Goal: Share content: Share content

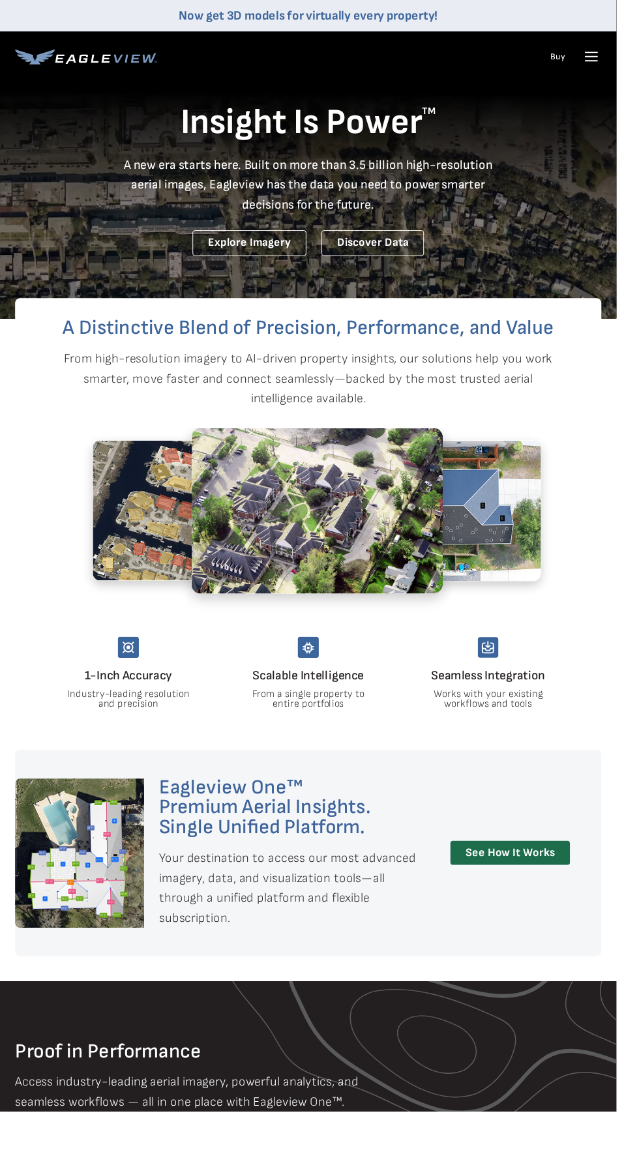
click at [612, 63] on icon at bounding box center [613, 63] width 12 height 0
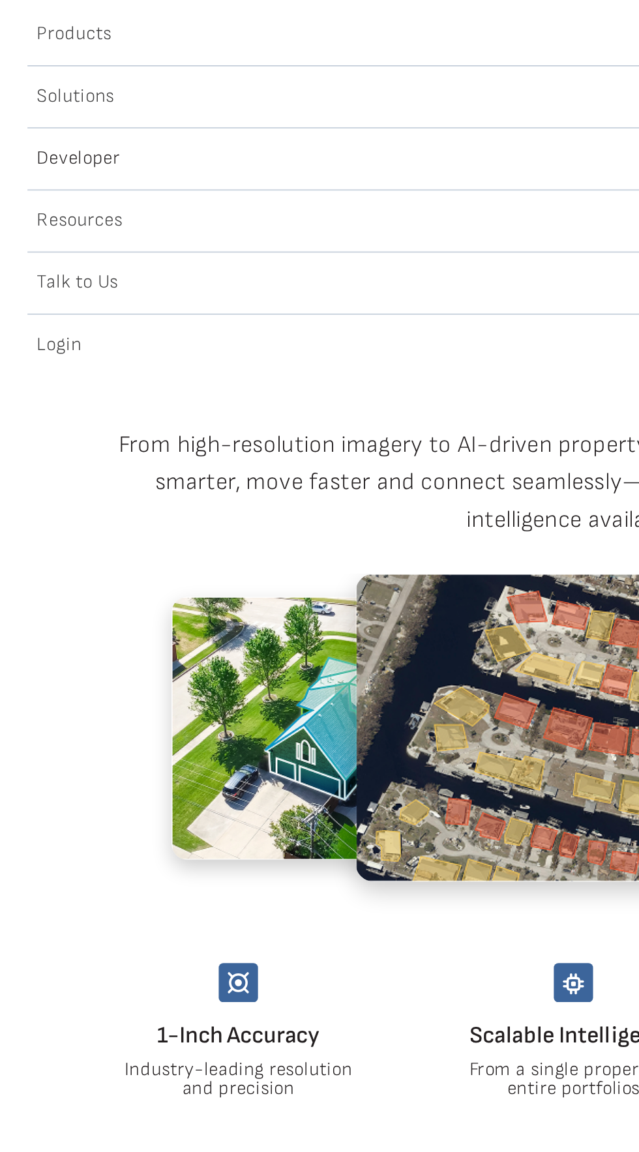
click at [173, 316] on div "Login" at bounding box center [320, 316] width 608 height 21
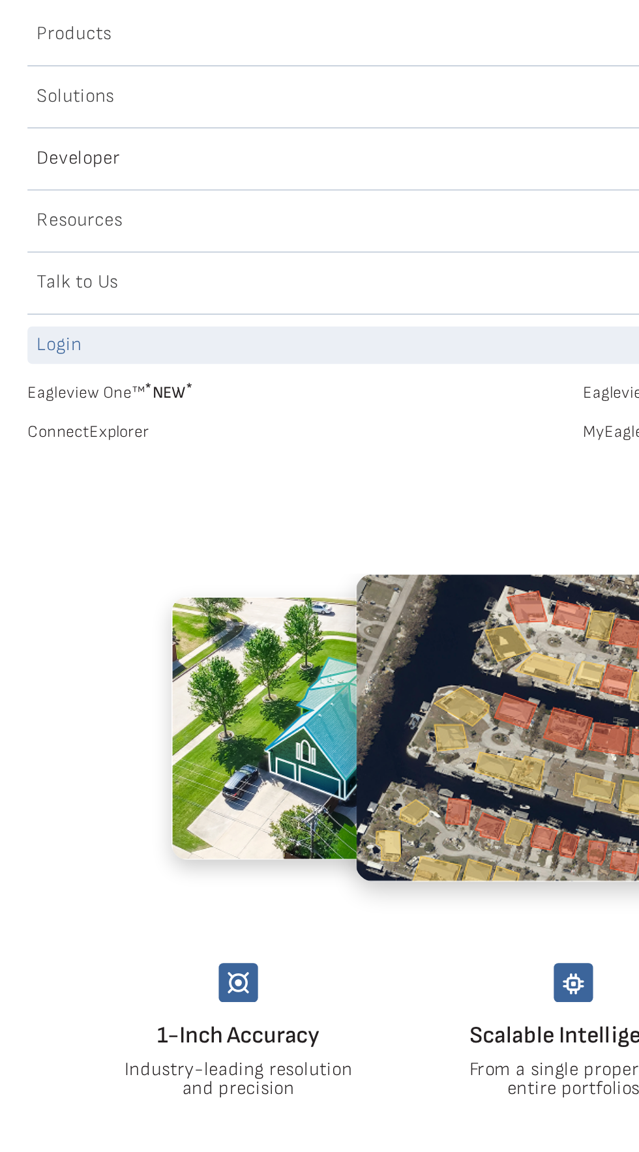
click at [98, 342] on span "* NEW *" at bounding box center [94, 342] width 27 height 11
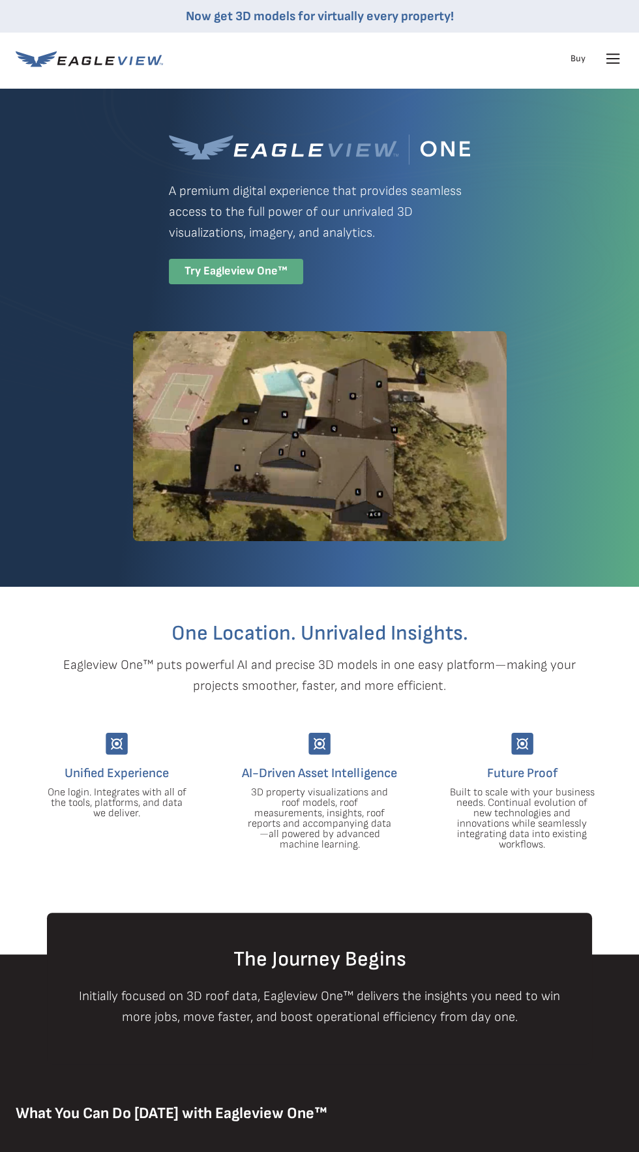
click at [264, 275] on div "Try Eagleview One™" at bounding box center [236, 271] width 134 height 25
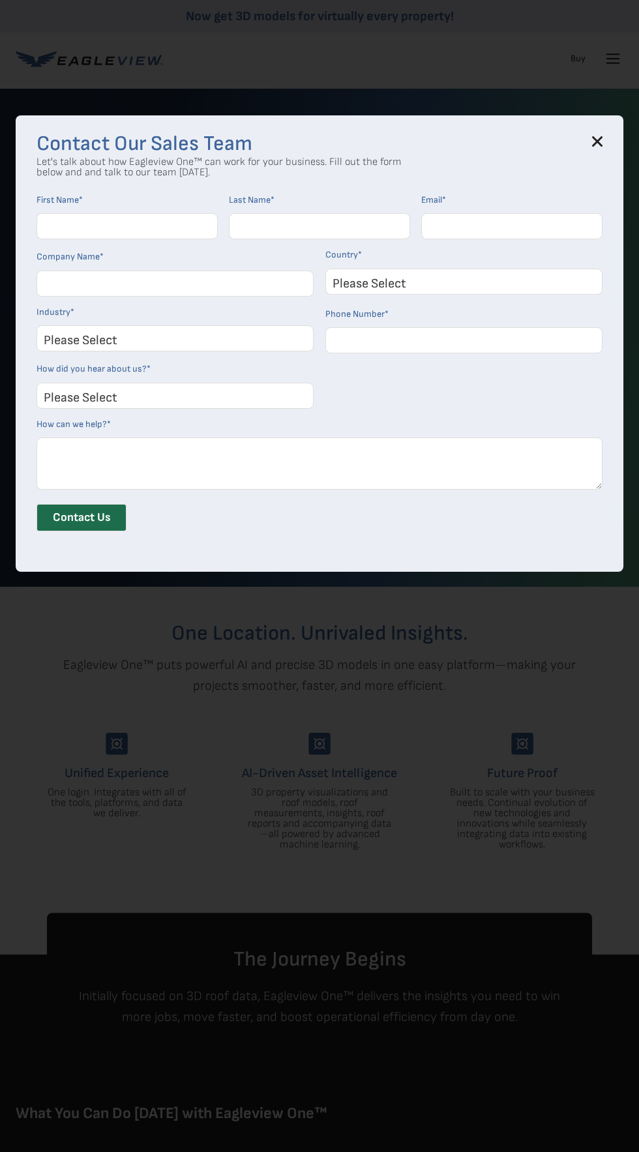
click at [465, 813] on div "Contact Our Sales Team Let's talk about how Eagleview One™ can work for your bu…" at bounding box center [319, 576] width 639 height 1152
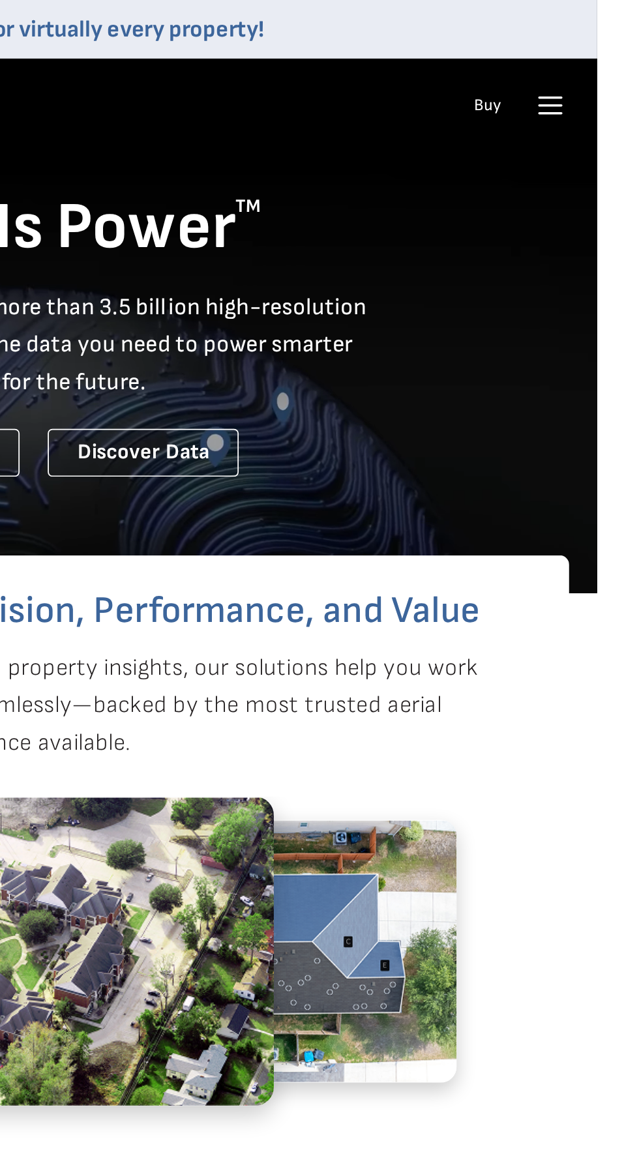
click at [612, 63] on icon at bounding box center [613, 63] width 12 height 0
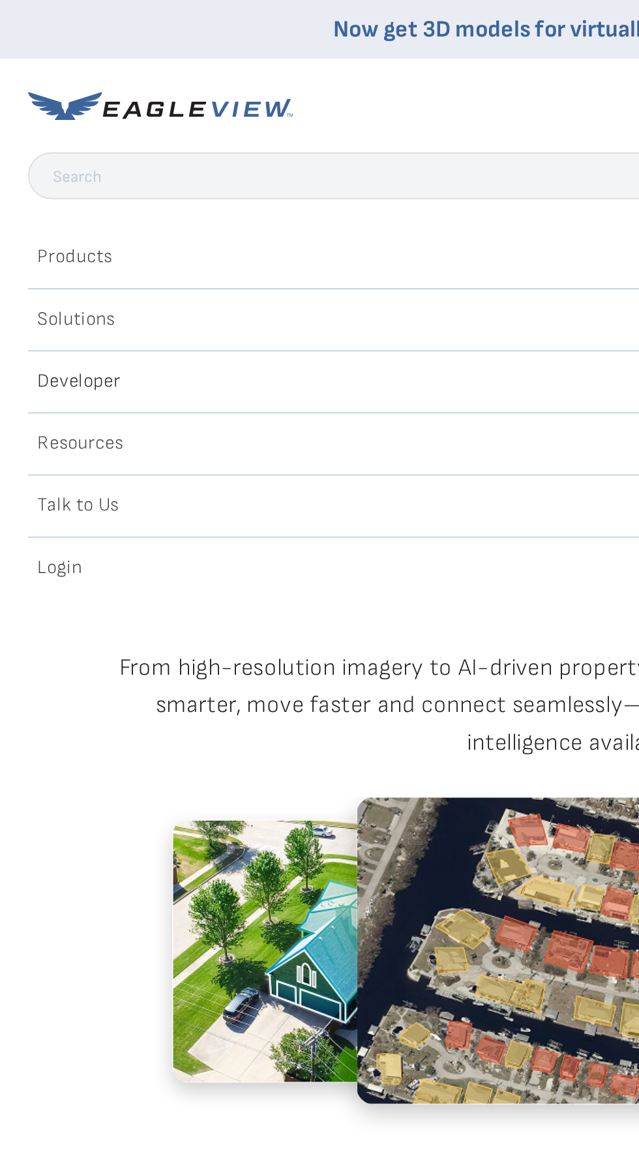
click at [187, 337] on div "Search Products Our Product Areas Imagery 1-Inch GSD Aerial Imagery *" at bounding box center [319, 222] width 639 height 275
click at [32, 325] on div "Login" at bounding box center [320, 316] width 608 height 21
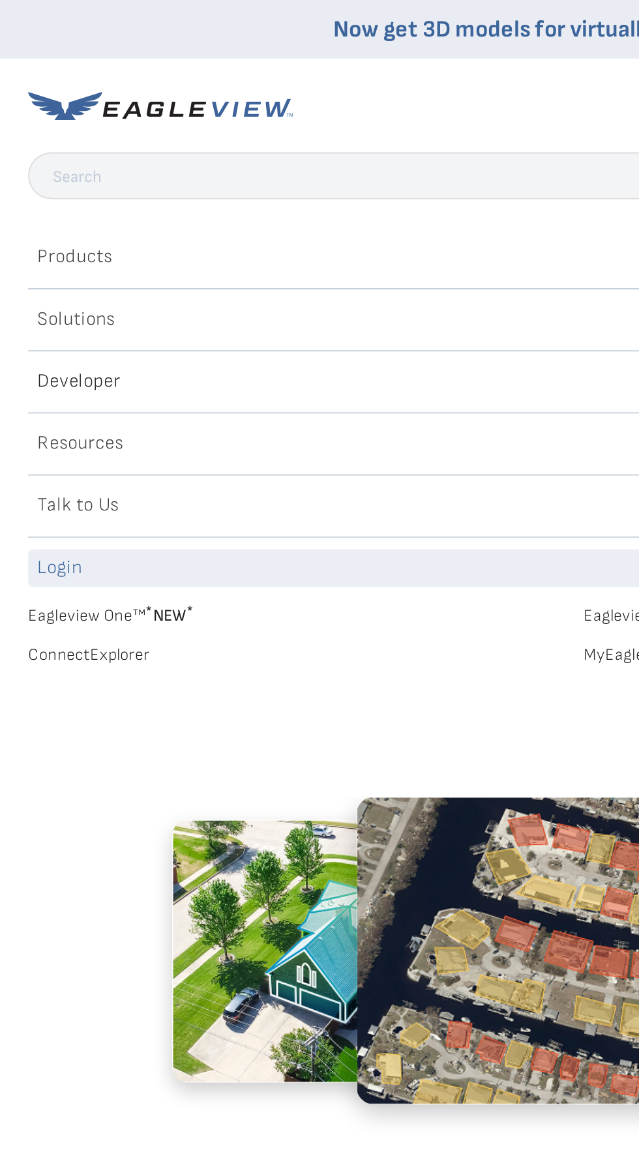
click at [153, 346] on link "Eagleview One™ * NEW *" at bounding box center [165, 340] width 299 height 15
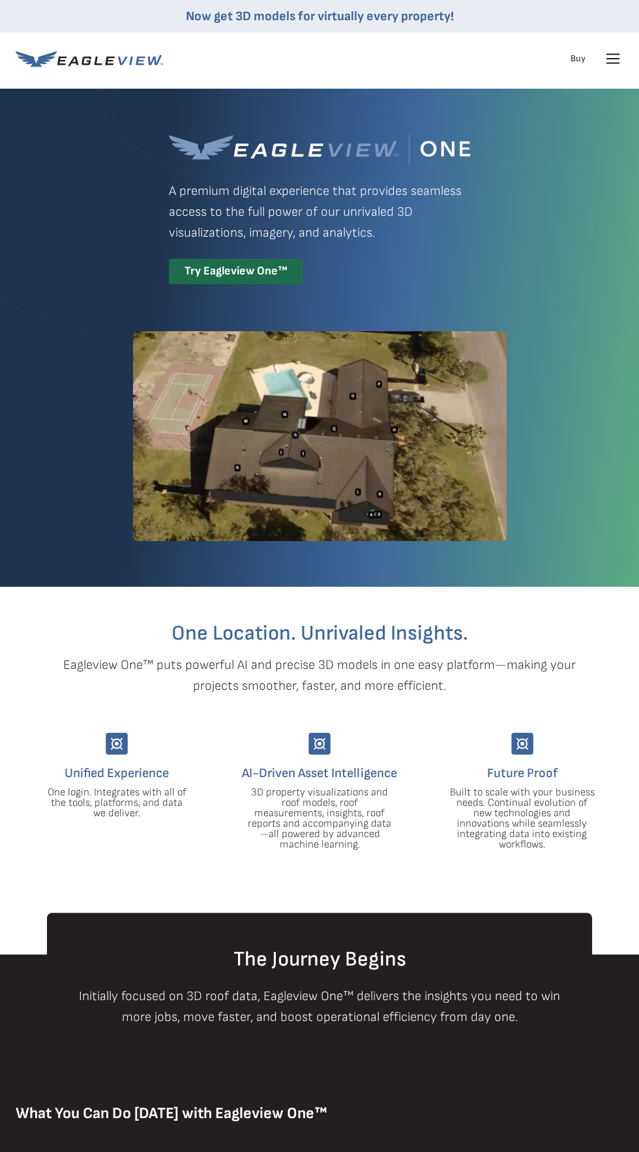
click at [43, 61] on icon at bounding box center [36, 59] width 41 height 16
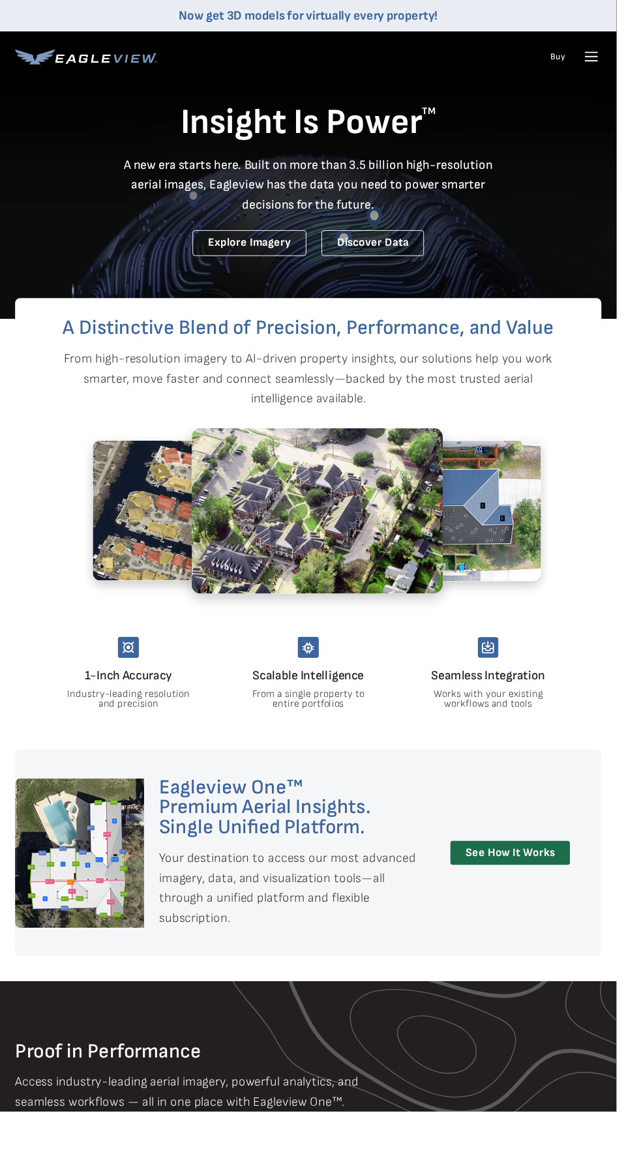
click at [623, 76] on nav "Now get 3D models for virtually every property! Products Solutions Developer Re…" at bounding box center [319, 42] width 639 height 85
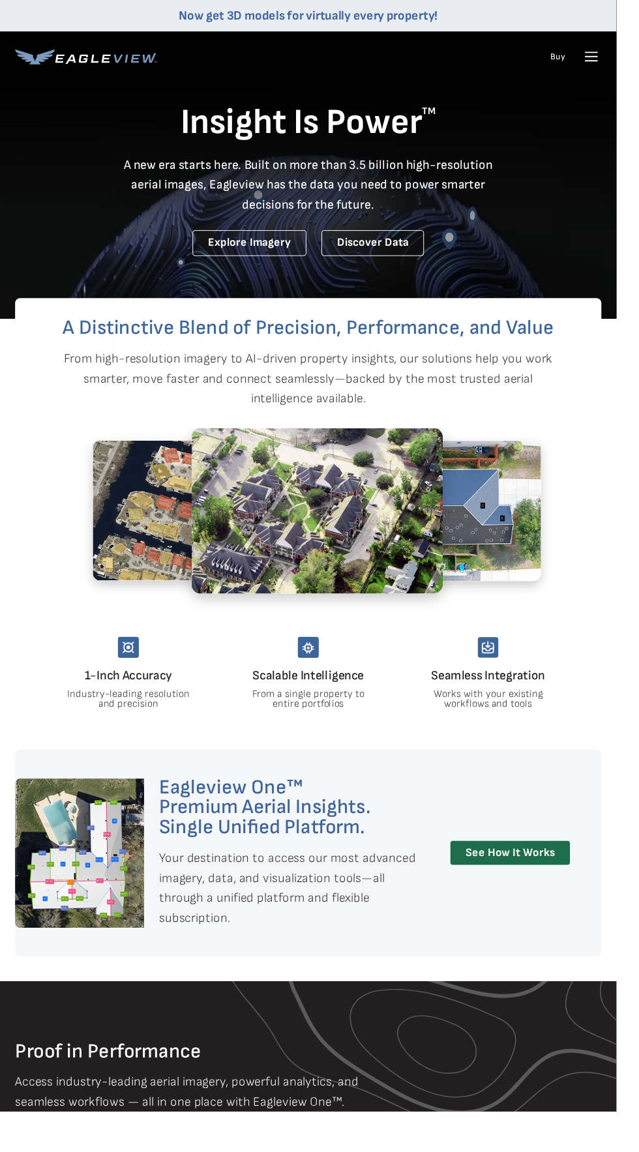
click at [616, 75] on div "Products Solutions Developer Resources Search Talk To Us Buy Login" at bounding box center [320, 59] width 608 height 52
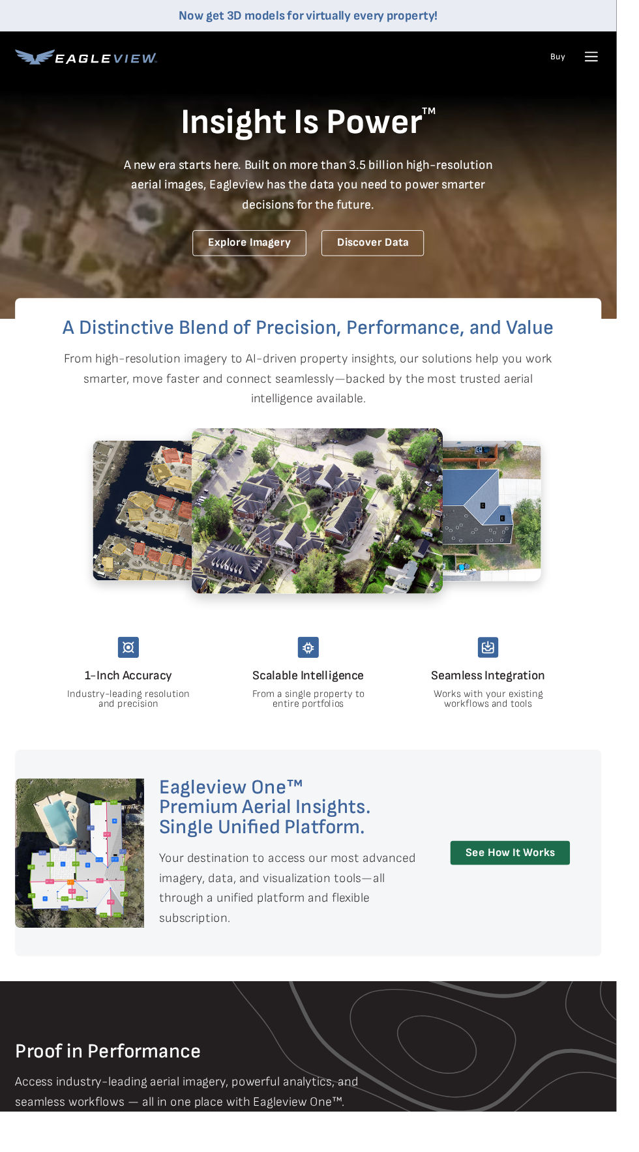
click at [612, 63] on icon at bounding box center [613, 63] width 12 height 0
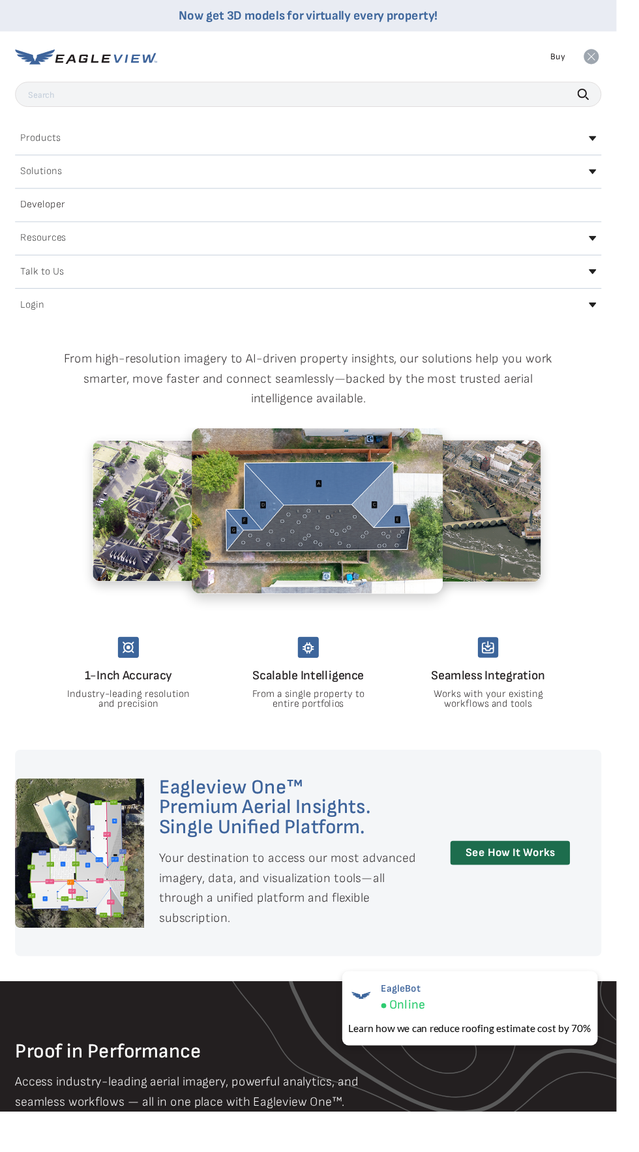
click at [44, 312] on h2 "Login" at bounding box center [33, 316] width 25 height 10
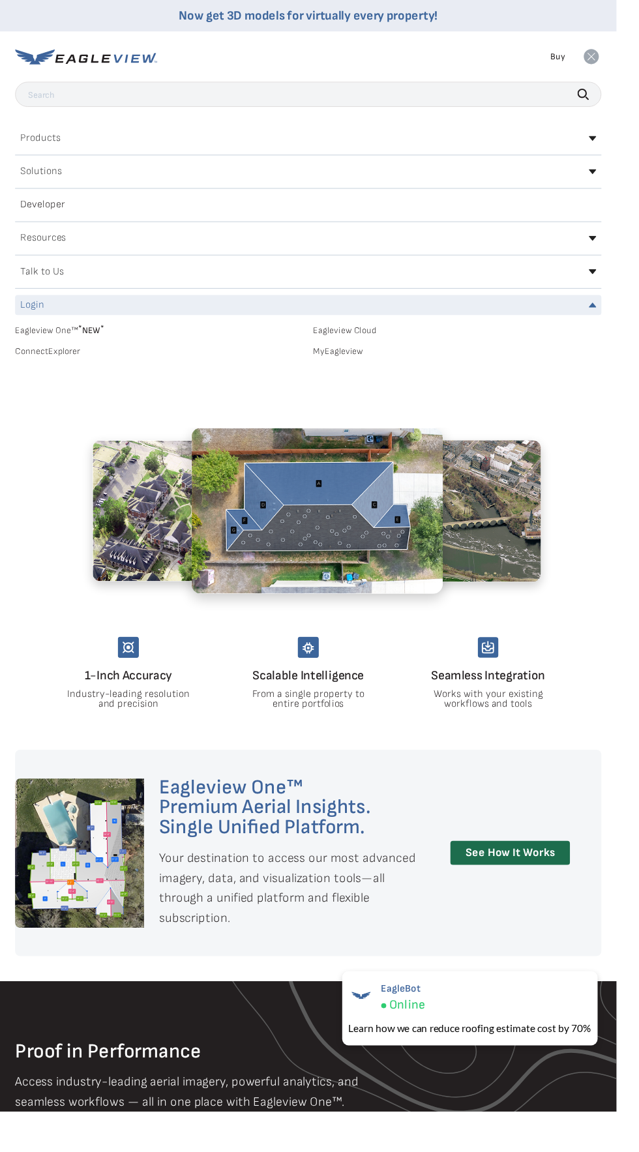
click at [100, 343] on span "* NEW *" at bounding box center [94, 342] width 27 height 11
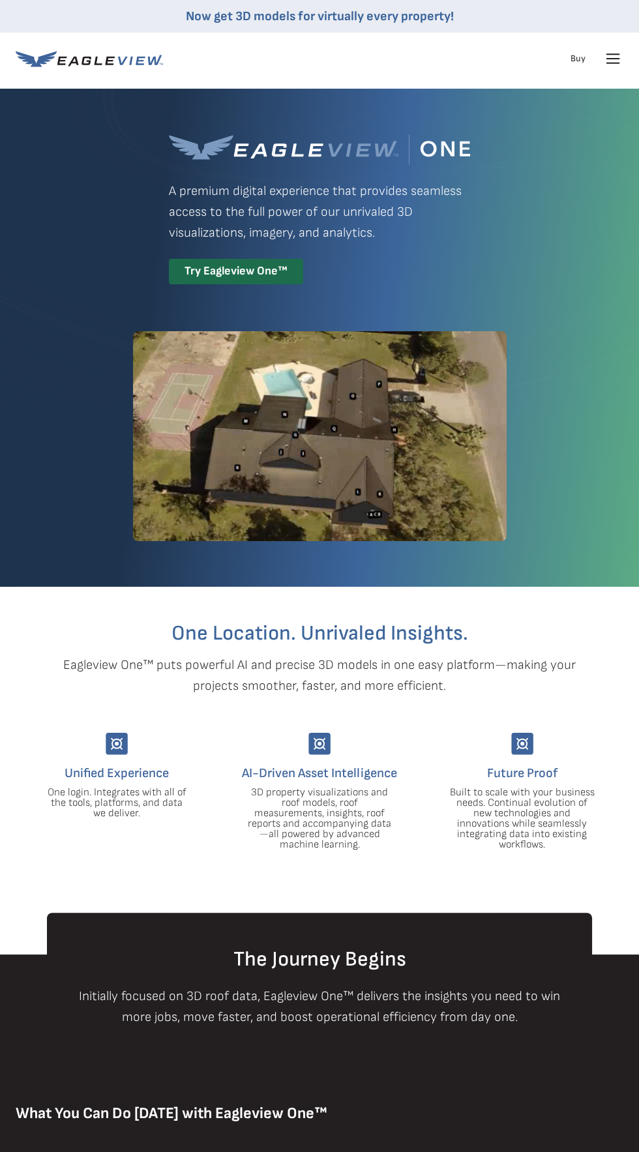
click at [607, 57] on icon at bounding box center [613, 58] width 21 height 21
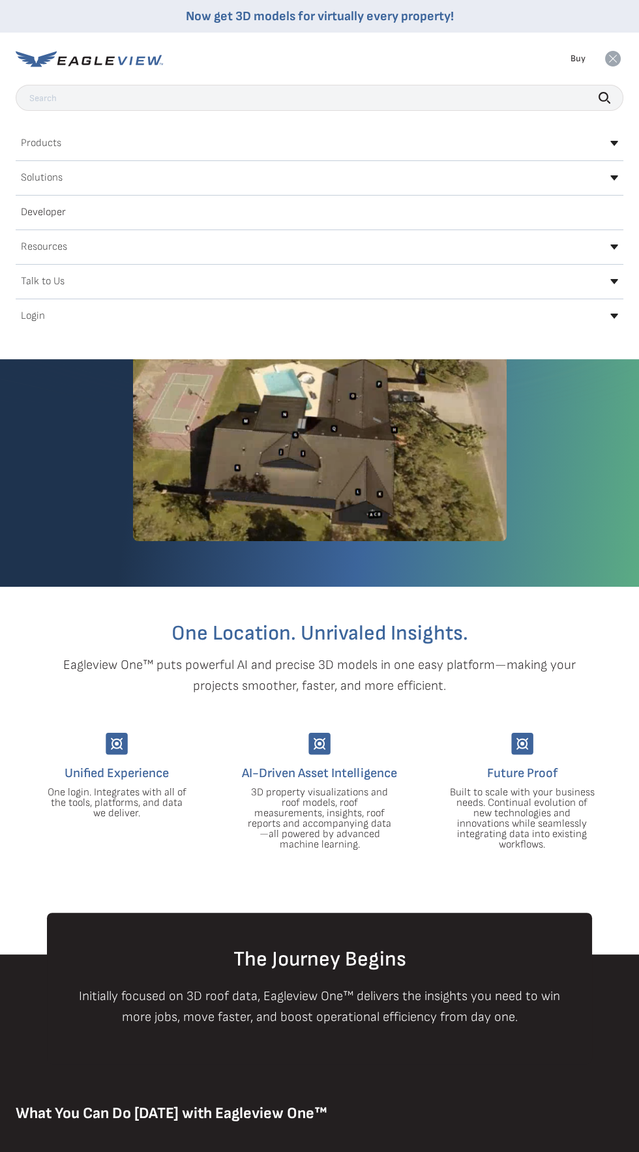
click at [47, 311] on div "Login" at bounding box center [320, 316] width 608 height 21
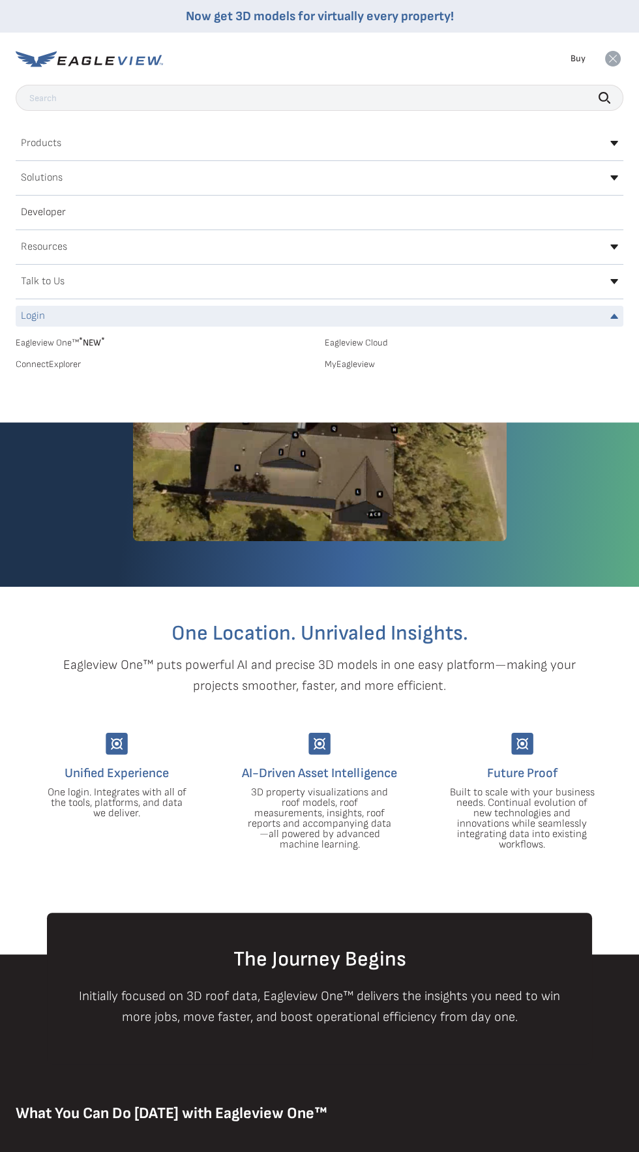
click at [147, 345] on link "Eagleview One™ * NEW *" at bounding box center [165, 340] width 299 height 15
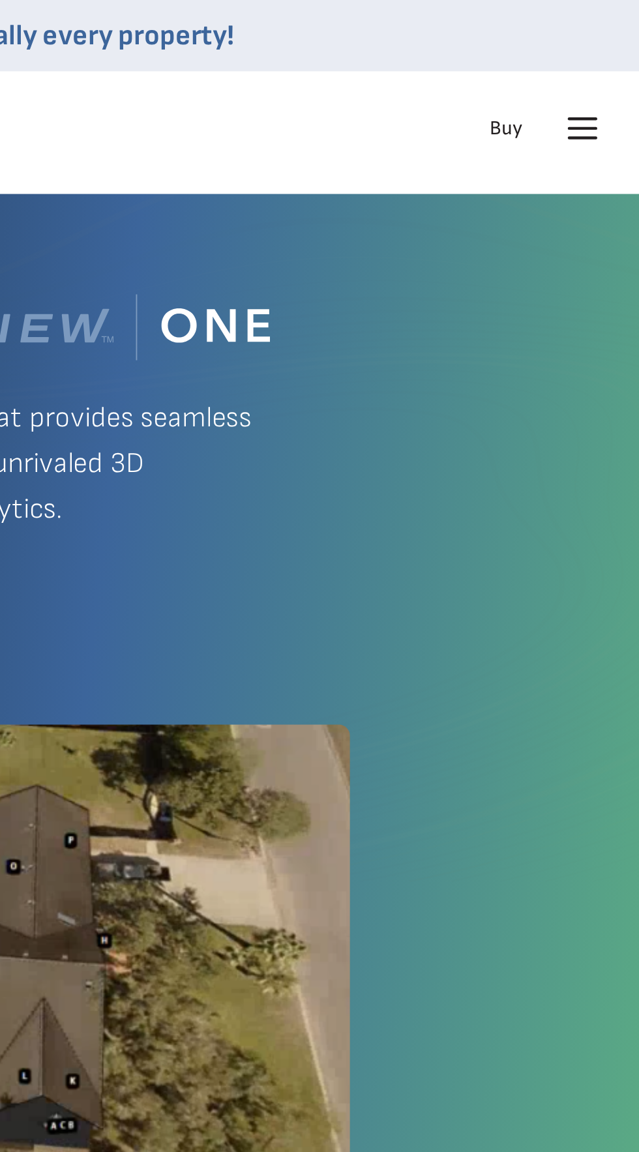
click at [612, 63] on icon at bounding box center [613, 63] width 12 height 0
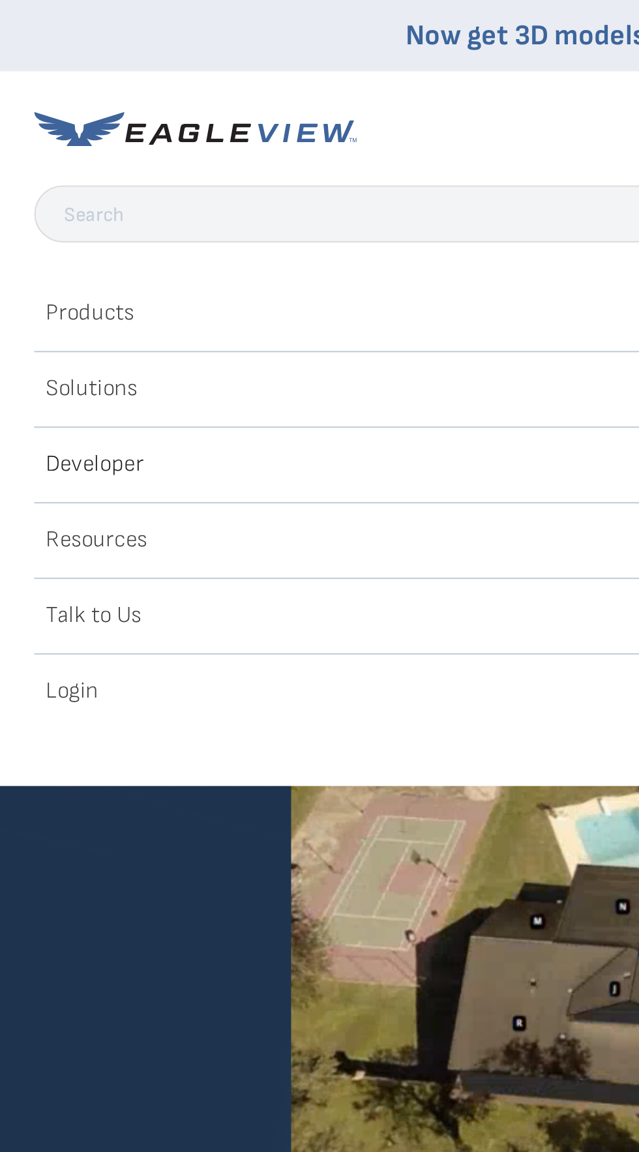
click at [31, 311] on h2 "Login" at bounding box center [33, 316] width 24 height 10
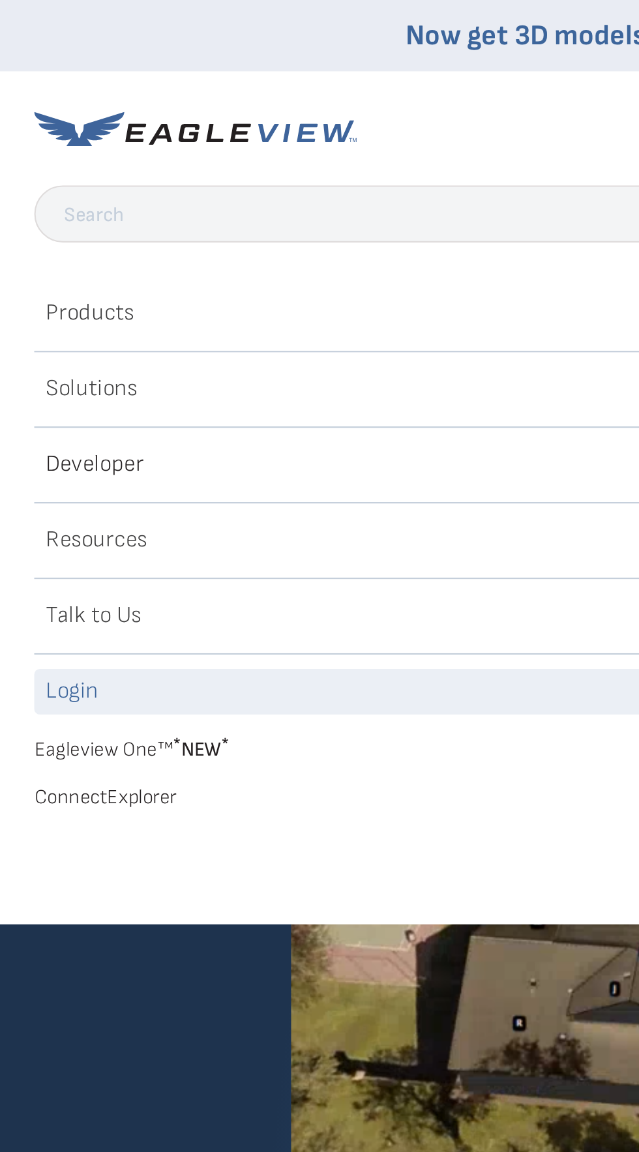
click at [110, 340] on link "Eagleview One™ * NEW *" at bounding box center [165, 340] width 299 height 15
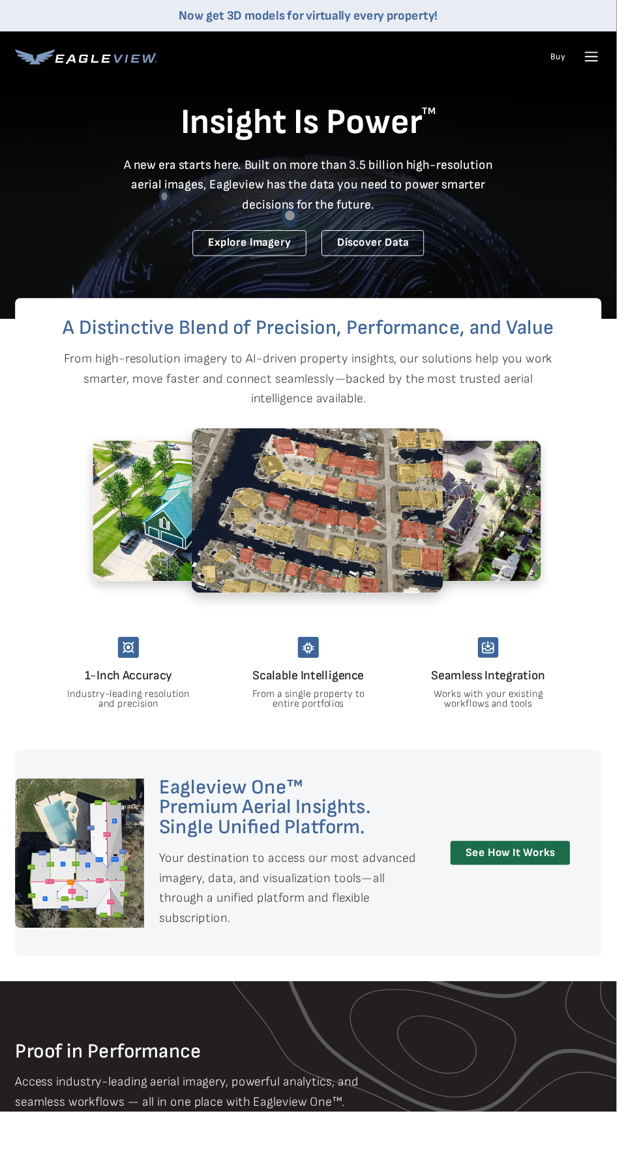
click at [612, 63] on icon at bounding box center [613, 63] width 12 height 0
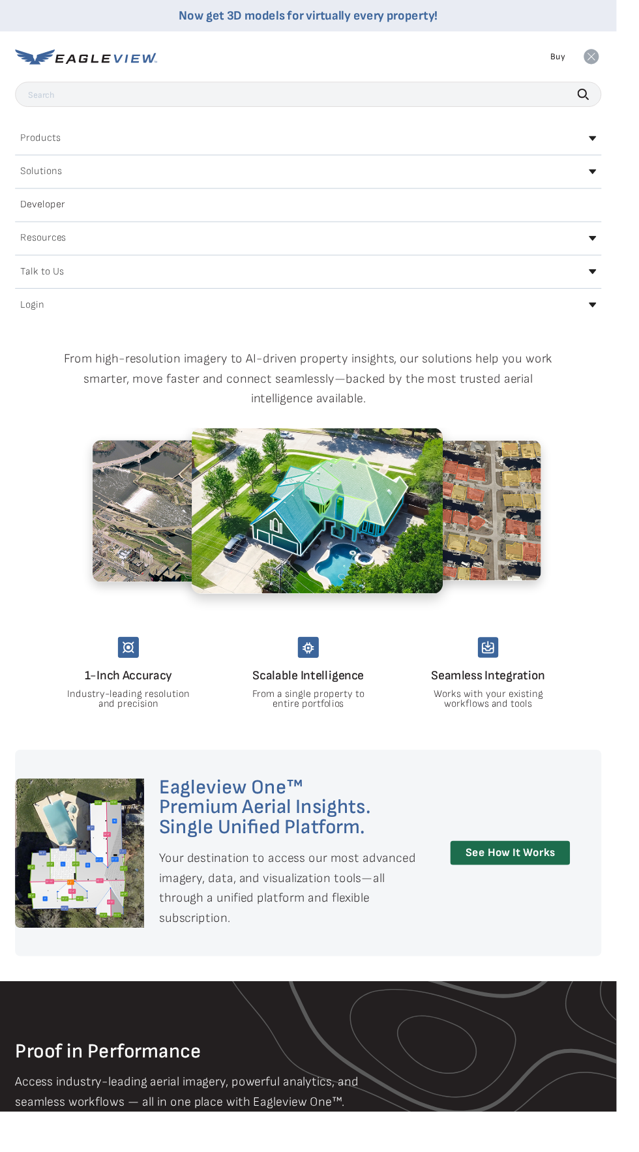
click at [57, 316] on div "Login" at bounding box center [320, 316] width 608 height 21
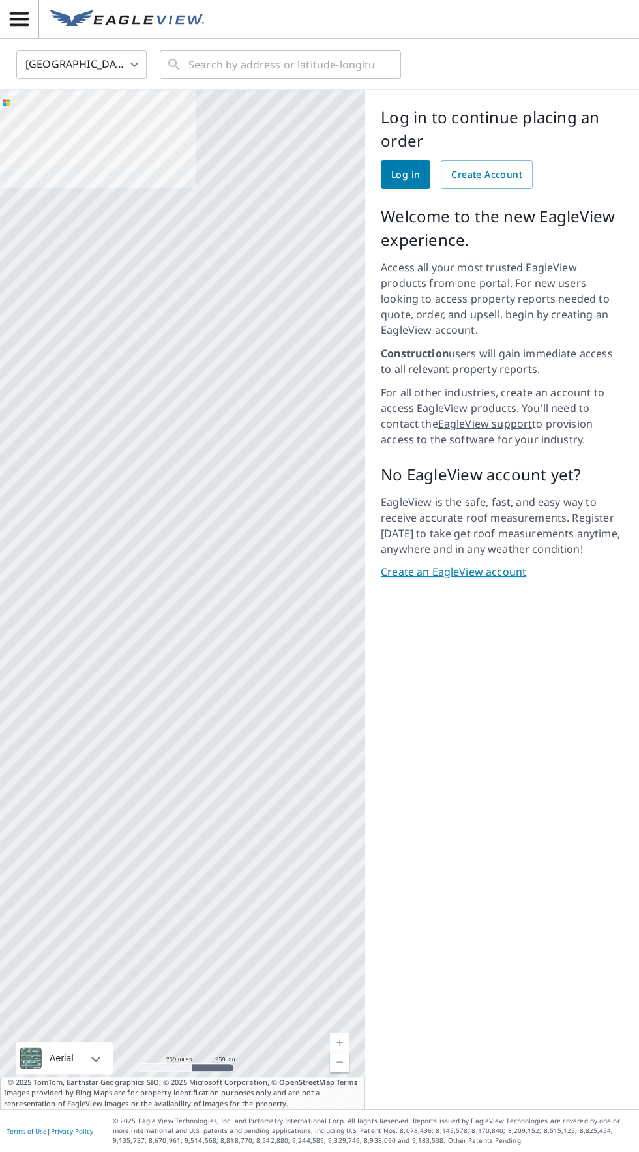
click at [408, 179] on span "Log in" at bounding box center [405, 175] width 29 height 16
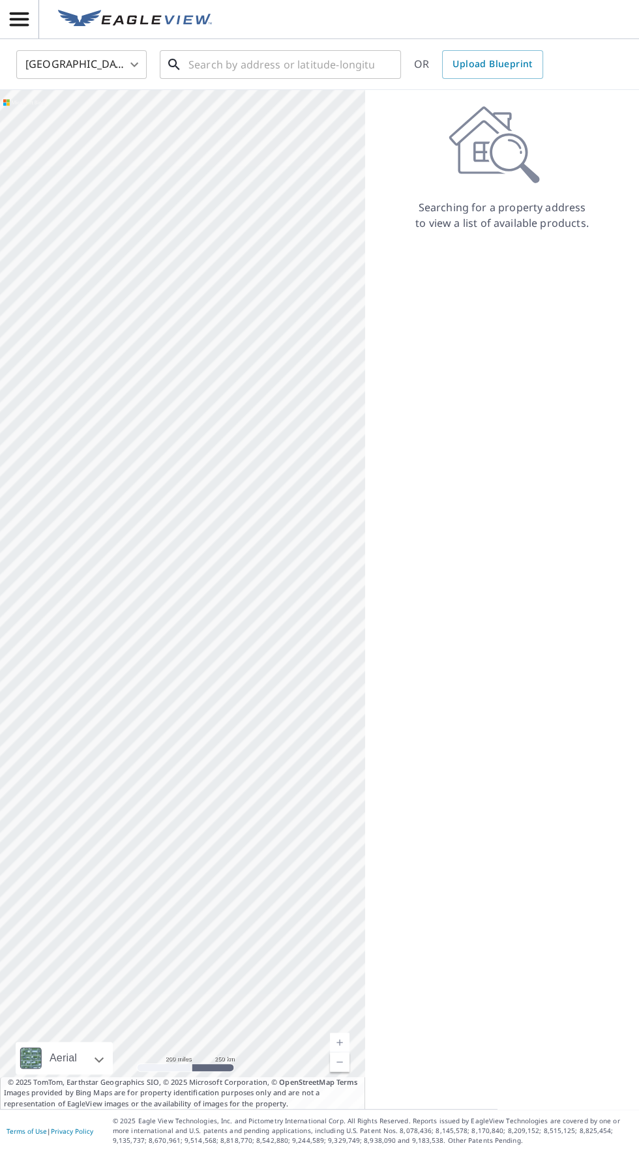
click at [297, 61] on input "text" at bounding box center [281, 64] width 186 height 37
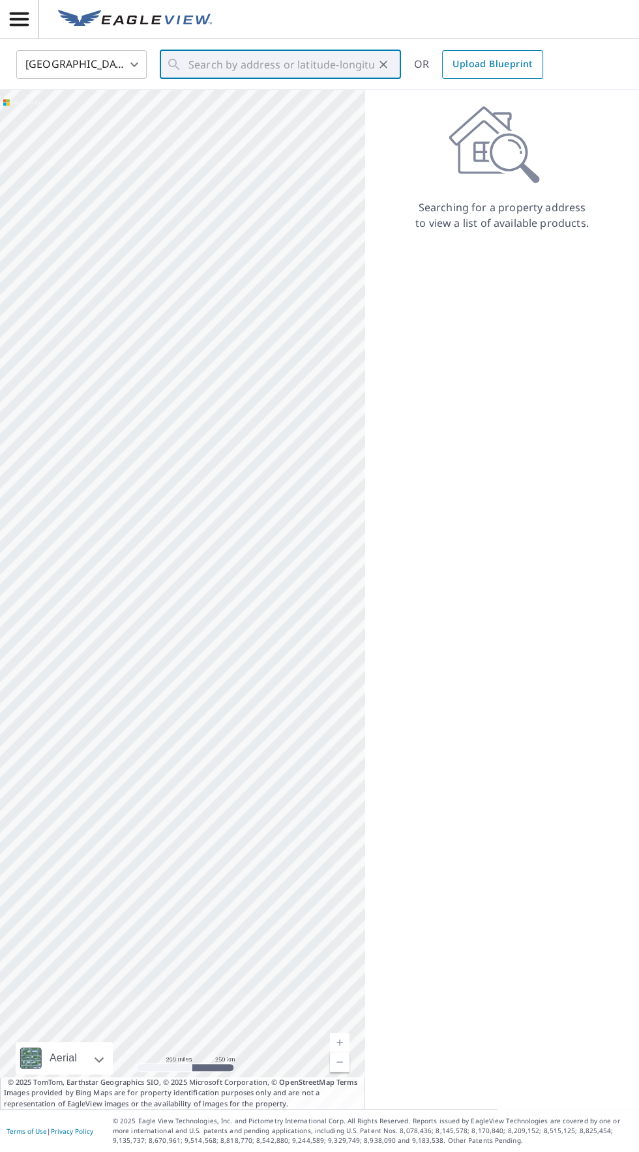
click at [513, 69] on span "Upload Blueprint" at bounding box center [493, 64] width 80 height 16
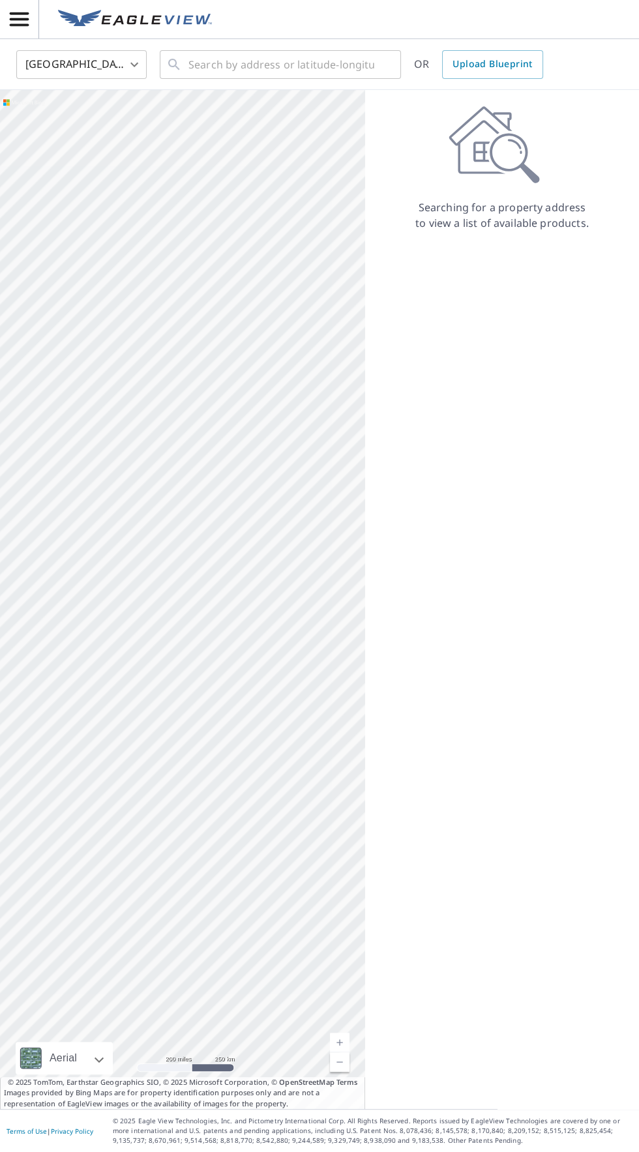
click at [22, 19] on icon "button" at bounding box center [19, 19] width 19 height 14
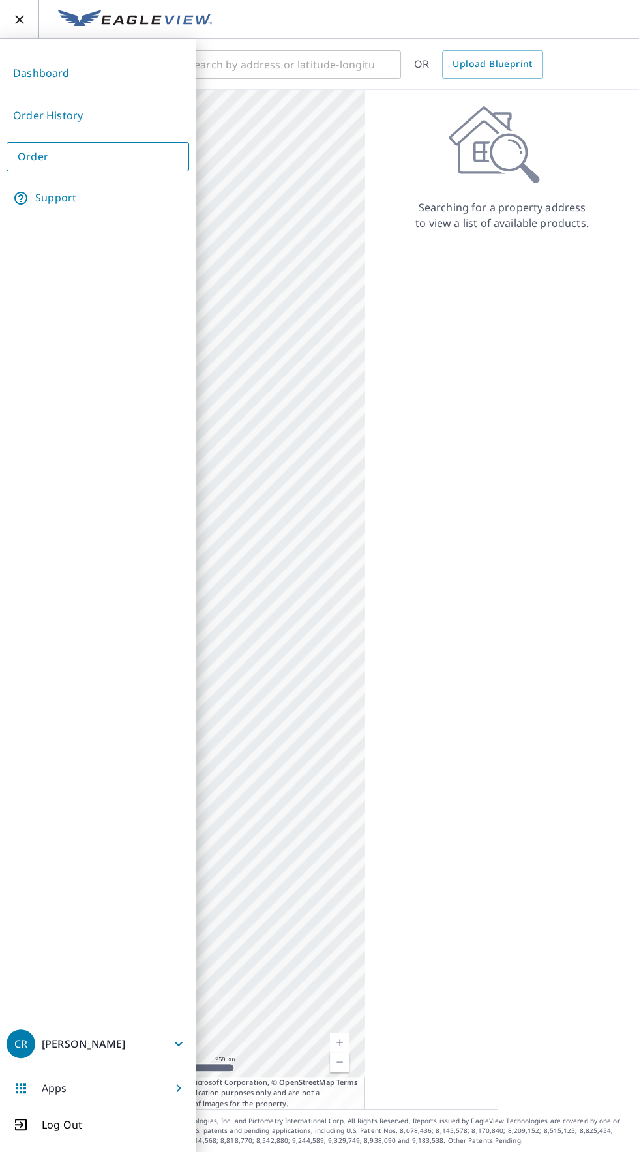
click at [74, 115] on link "Order History" at bounding box center [98, 116] width 183 height 32
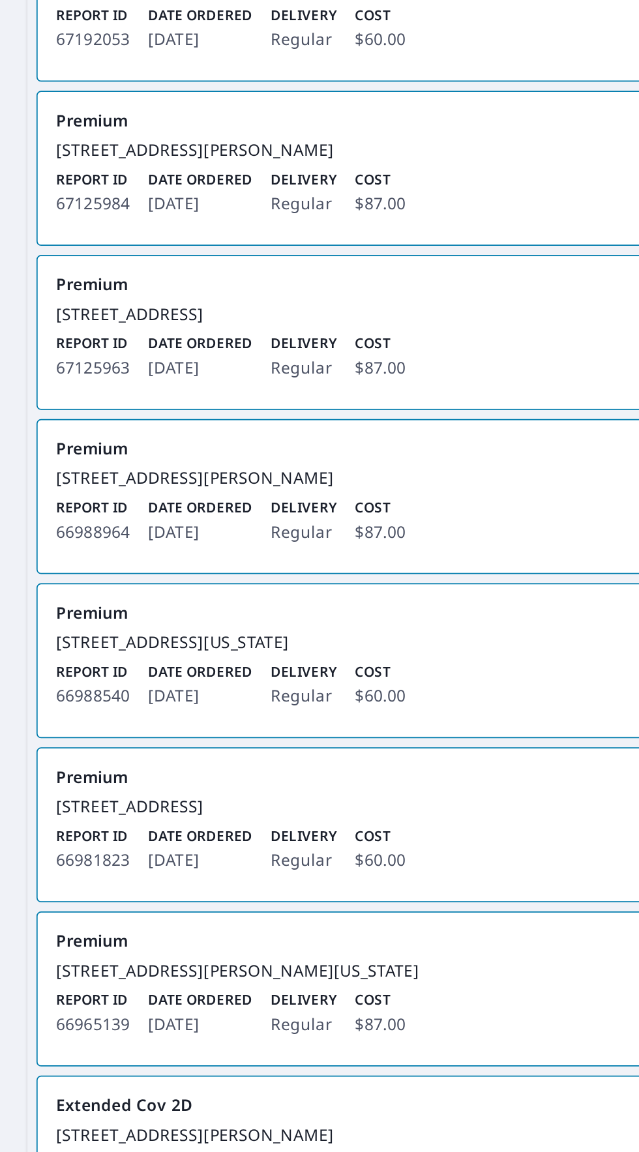
scroll to position [278, 0]
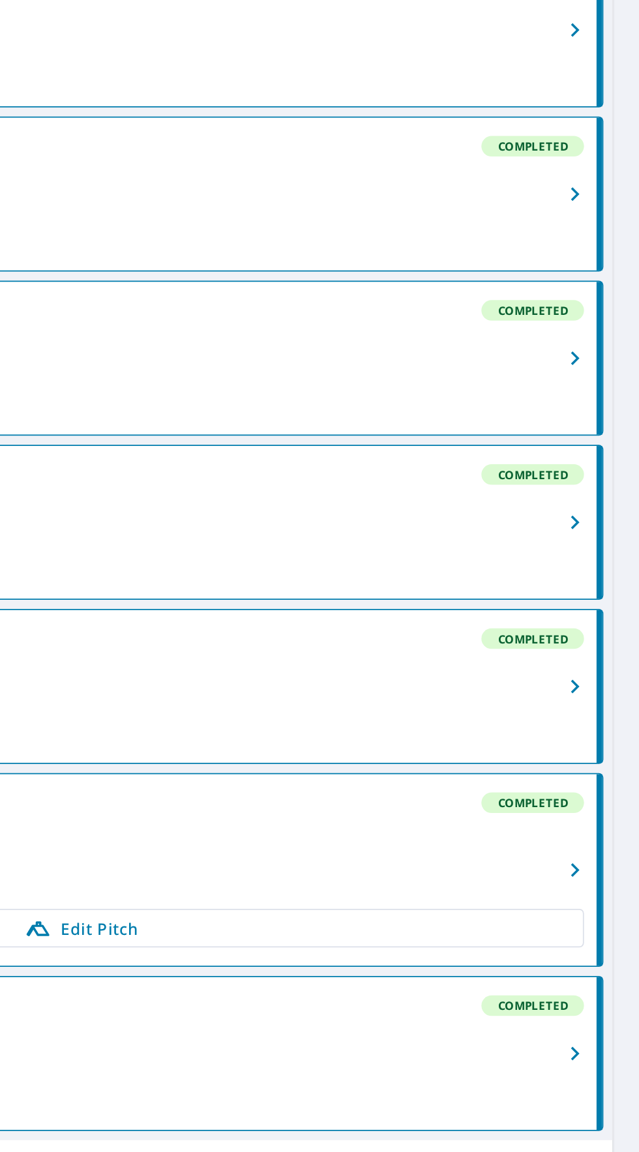
click at [590, 935] on button "button" at bounding box center [603, 892] width 29 height 110
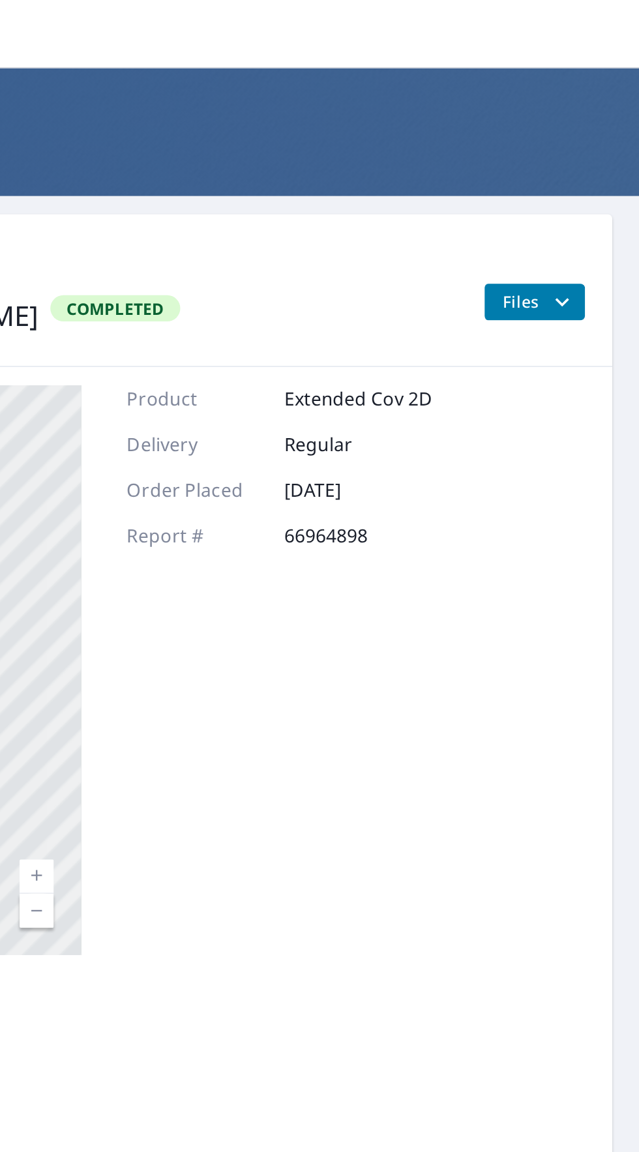
click at [582, 173] on span "Files" at bounding box center [582, 173] width 42 height 16
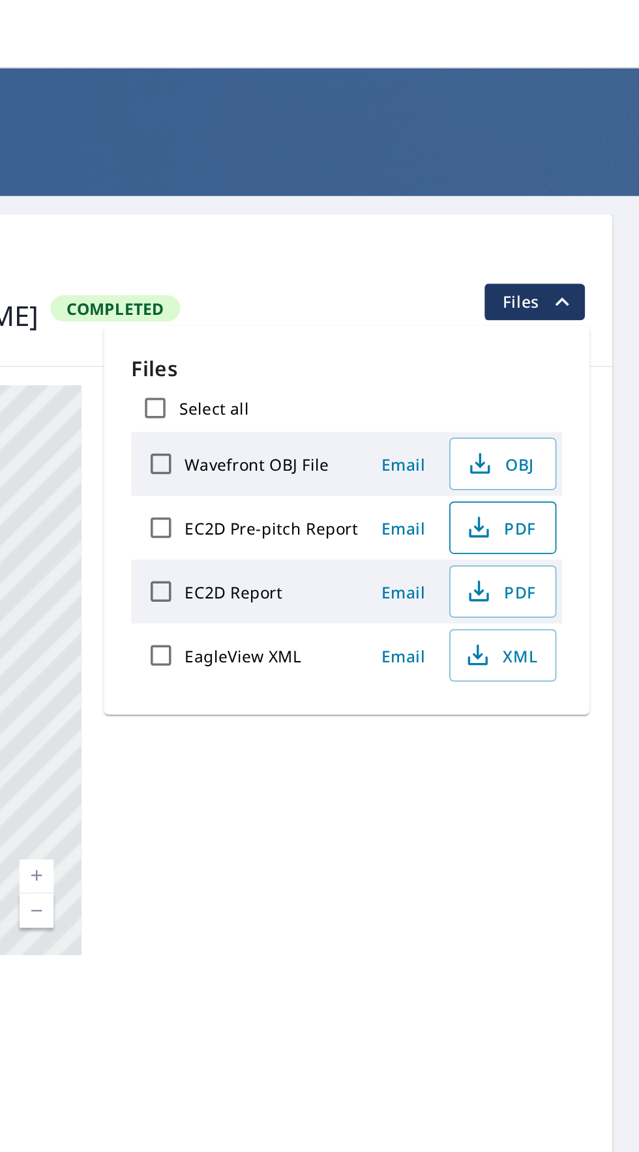
click at [561, 302] on span "PDF" at bounding box center [560, 302] width 42 height 16
click at [365, 300] on input "EC2D Pre-pitch Report" at bounding box center [365, 301] width 27 height 27
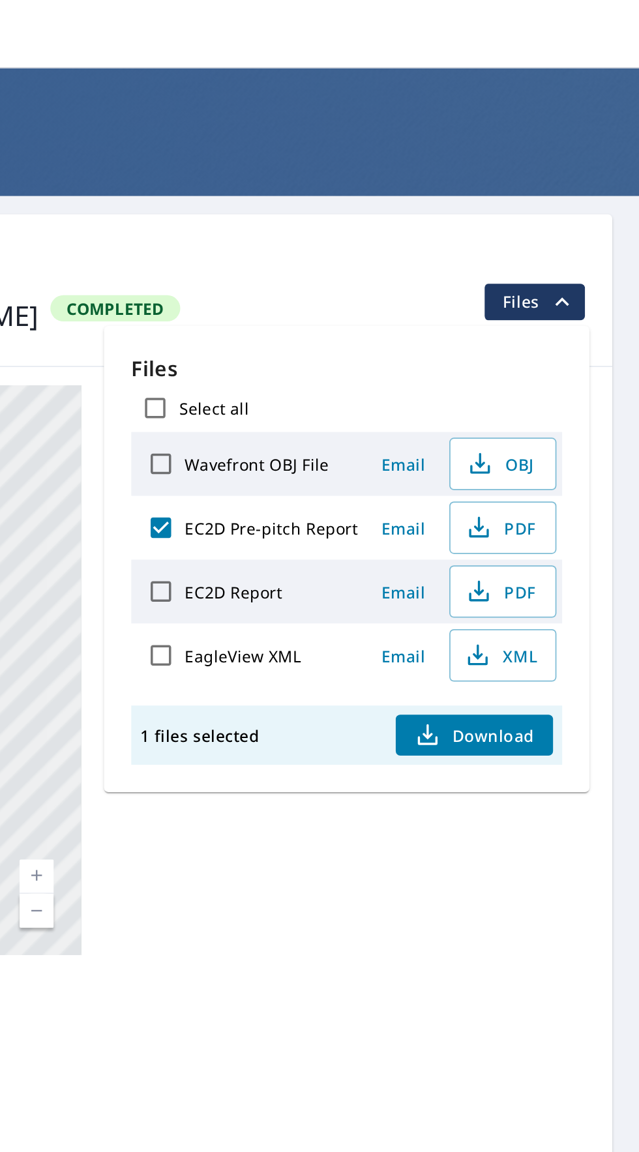
click at [358, 295] on input "EC2D Pre-pitch Report" at bounding box center [365, 301] width 27 height 27
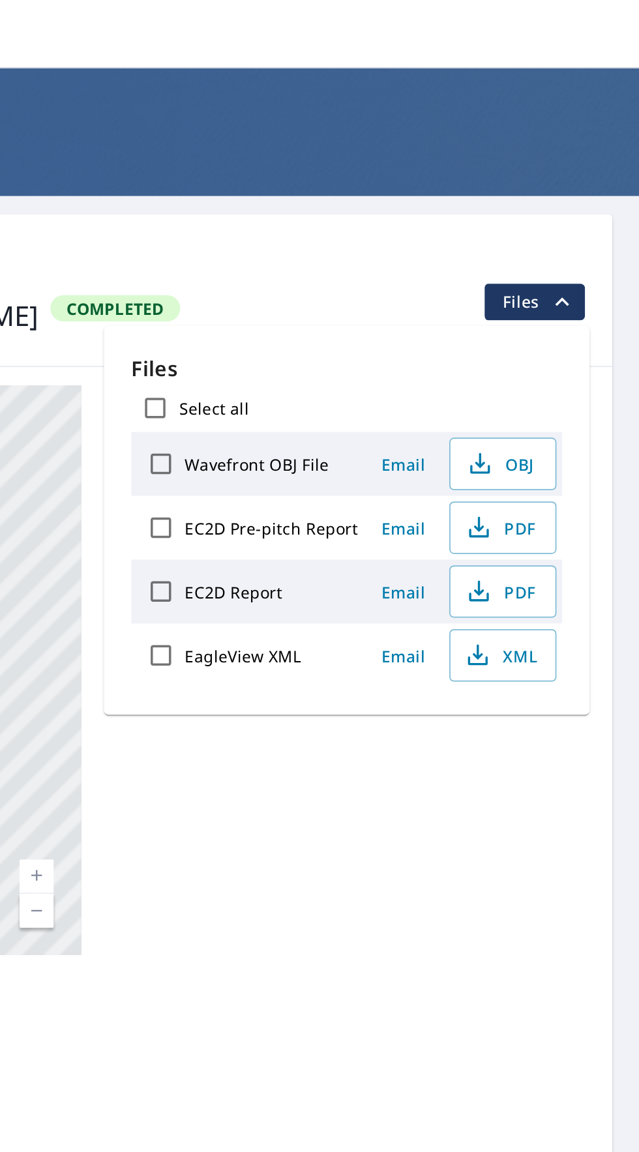
click at [362, 307] on input "EC2D Pre-pitch Report" at bounding box center [365, 301] width 27 height 27
checkbox input "true"
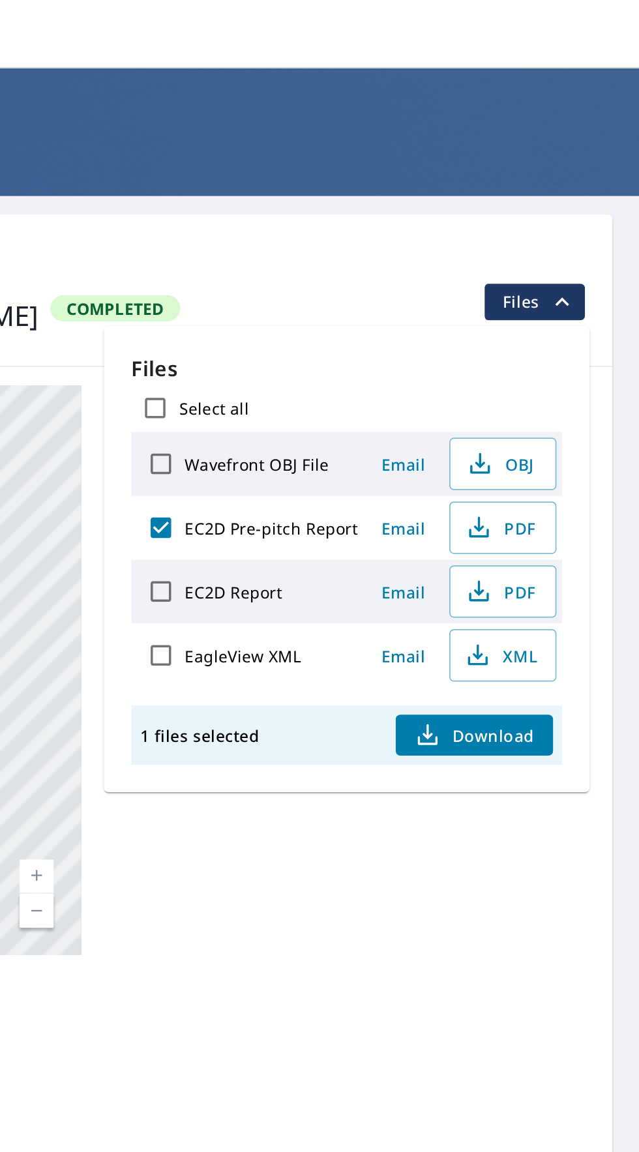
click at [507, 296] on span "Email" at bounding box center [503, 302] width 31 height 12
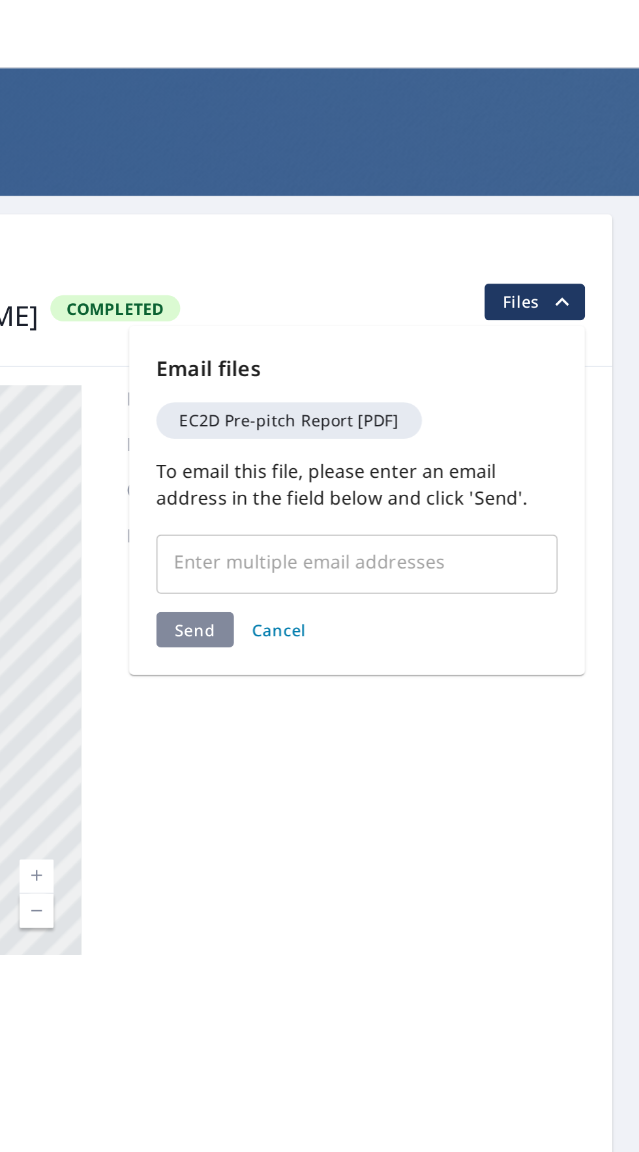
click at [461, 318] on input "text" at bounding box center [467, 321] width 198 height 25
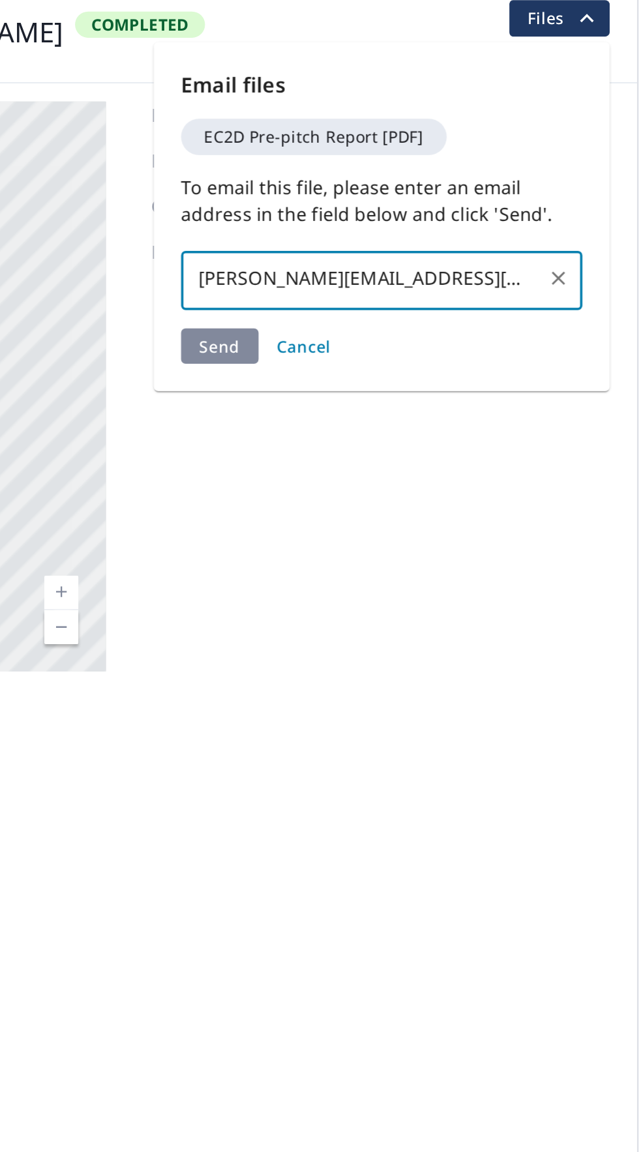
type input "[PERSON_NAME][EMAIL_ADDRESS][DOMAIN_NAME]"
click at [383, 362] on div "Send Cancel" at bounding box center [478, 360] width 230 height 20
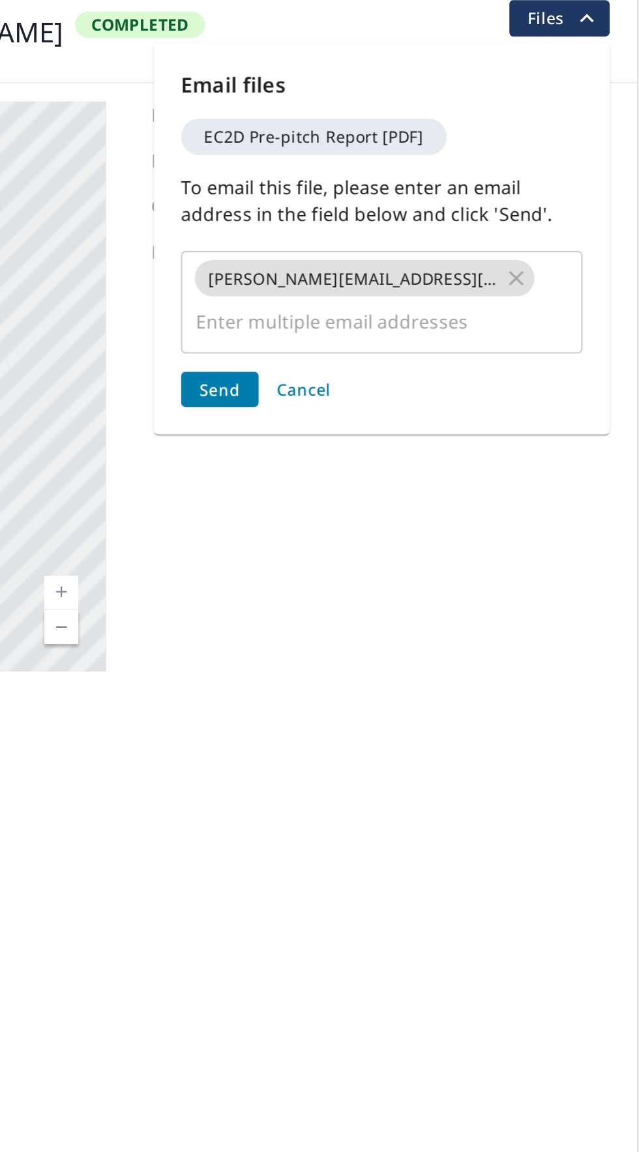
click at [385, 379] on span "Send" at bounding box center [384, 385] width 23 height 12
